Goal: Task Accomplishment & Management: Use online tool/utility

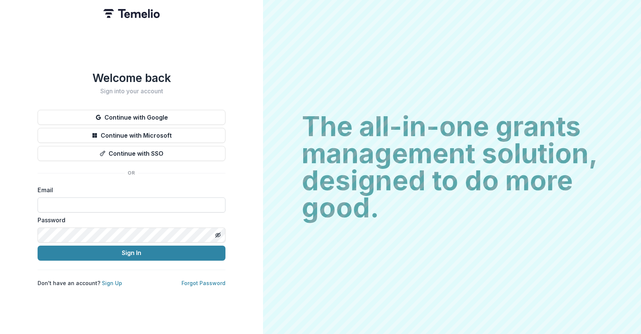
click at [78, 202] on input at bounding box center [132, 204] width 188 height 15
type input "**********"
click at [38, 245] on button "Sign In" at bounding box center [132, 252] width 188 height 15
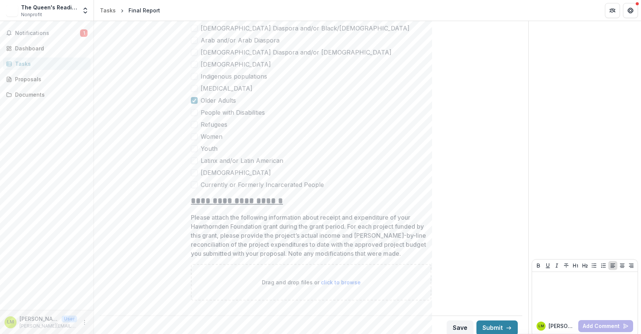
scroll to position [1942, 0]
